Goal: Transaction & Acquisition: Subscribe to service/newsletter

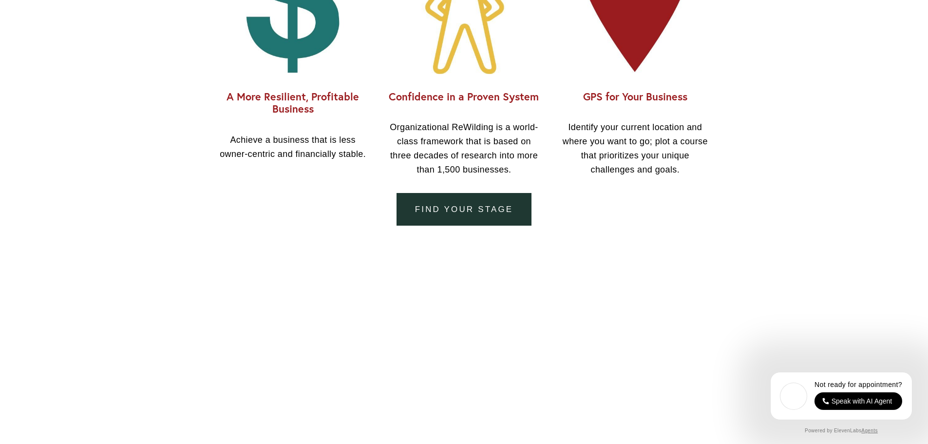
scroll to position [926, 0]
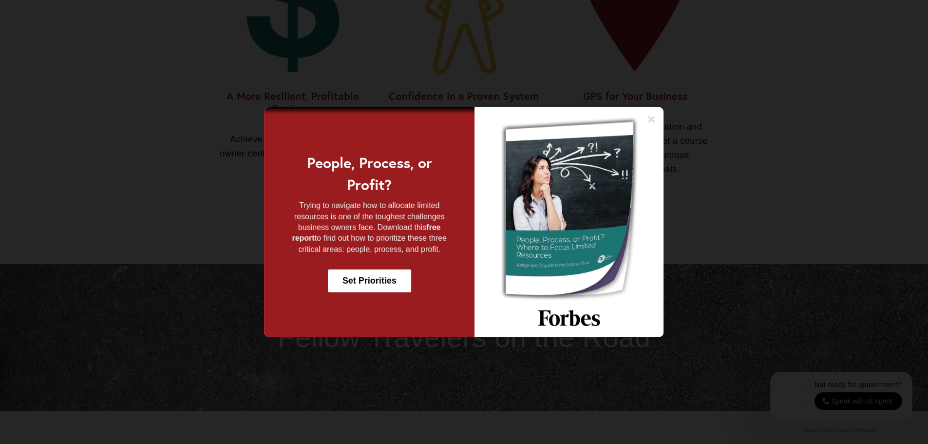
click at [649, 112] on img at bounding box center [569, 222] width 189 height 230
click at [650, 121] on icon at bounding box center [652, 119] width 7 height 7
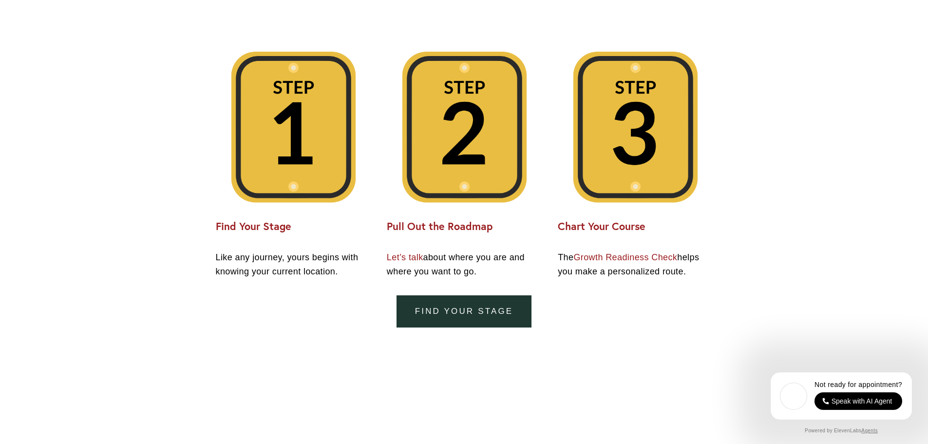
scroll to position [2046, 0]
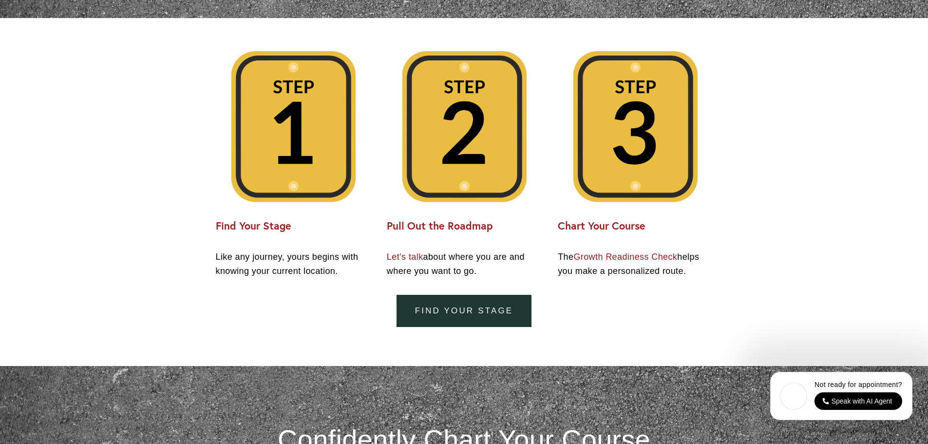
click at [408, 260] on link "Let’s talk" at bounding box center [405, 257] width 37 height 10
click at [618, 256] on link "Growth Readiness Check" at bounding box center [626, 257] width 104 height 10
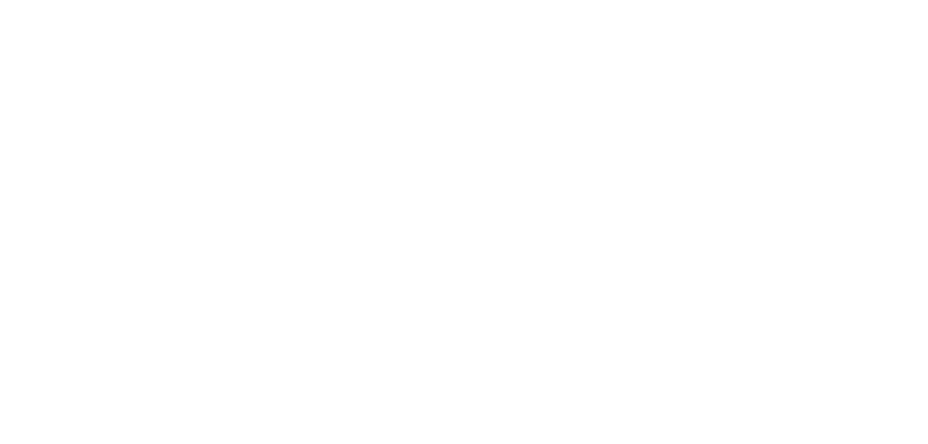
scroll to position [342, 0]
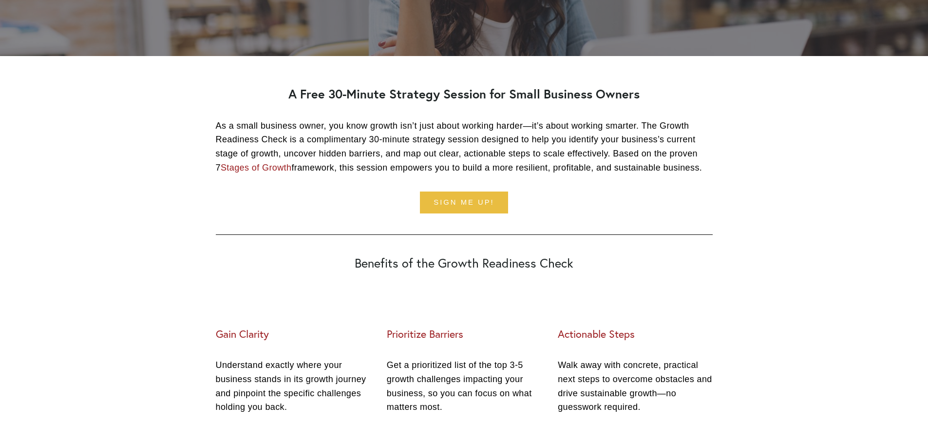
scroll to position [243, 0]
click at [484, 198] on link "Sign me up!" at bounding box center [464, 202] width 89 height 22
